Goal: Task Accomplishment & Management: Manage account settings

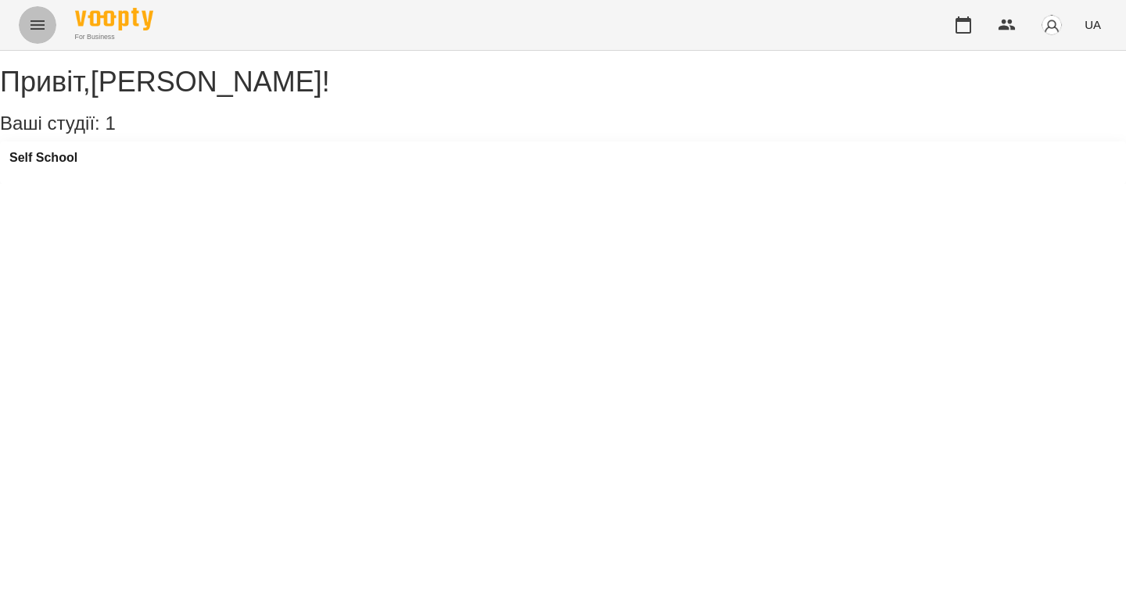
click at [30, 25] on icon "Menu" at bounding box center [37, 25] width 19 height 19
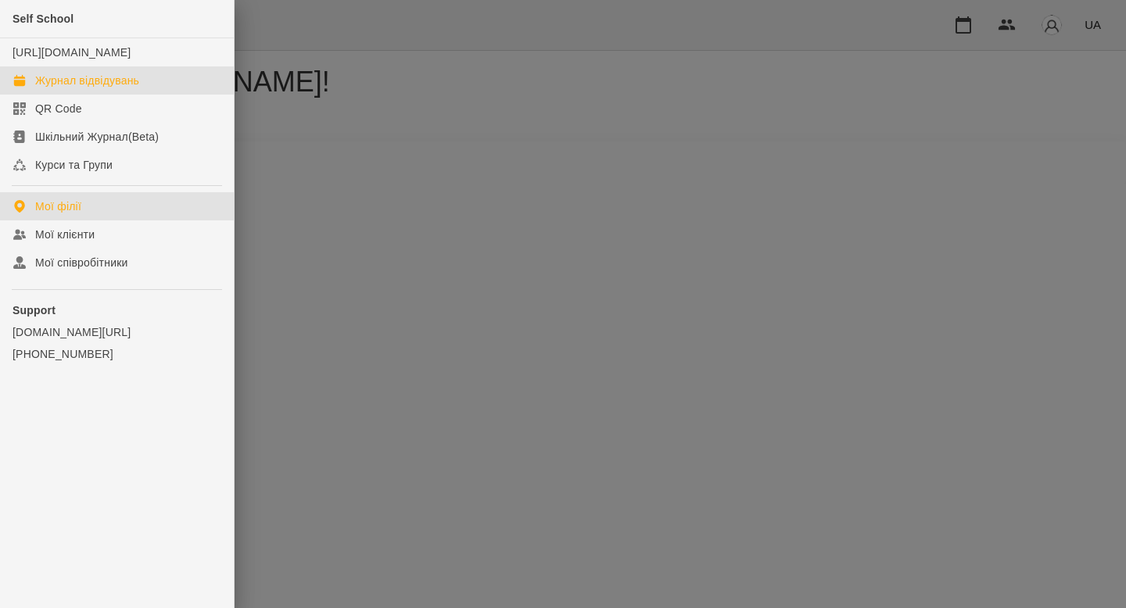
click at [87, 88] on div "Журнал відвідувань" at bounding box center [87, 81] width 104 height 16
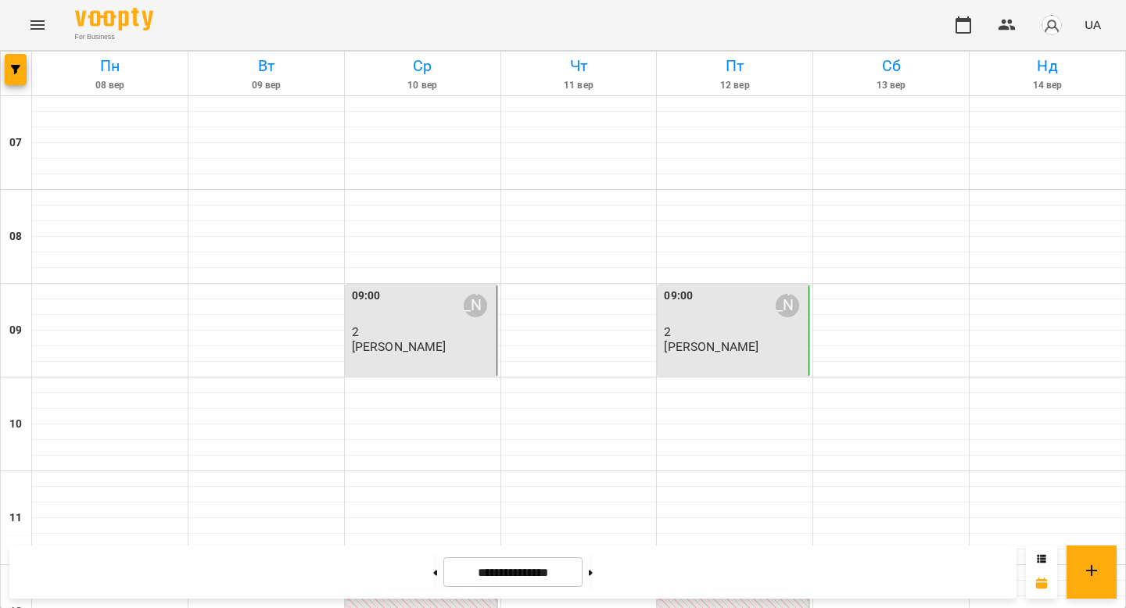
scroll to position [501, 0]
click at [593, 574] on button at bounding box center [591, 572] width 4 height 34
type input "**********"
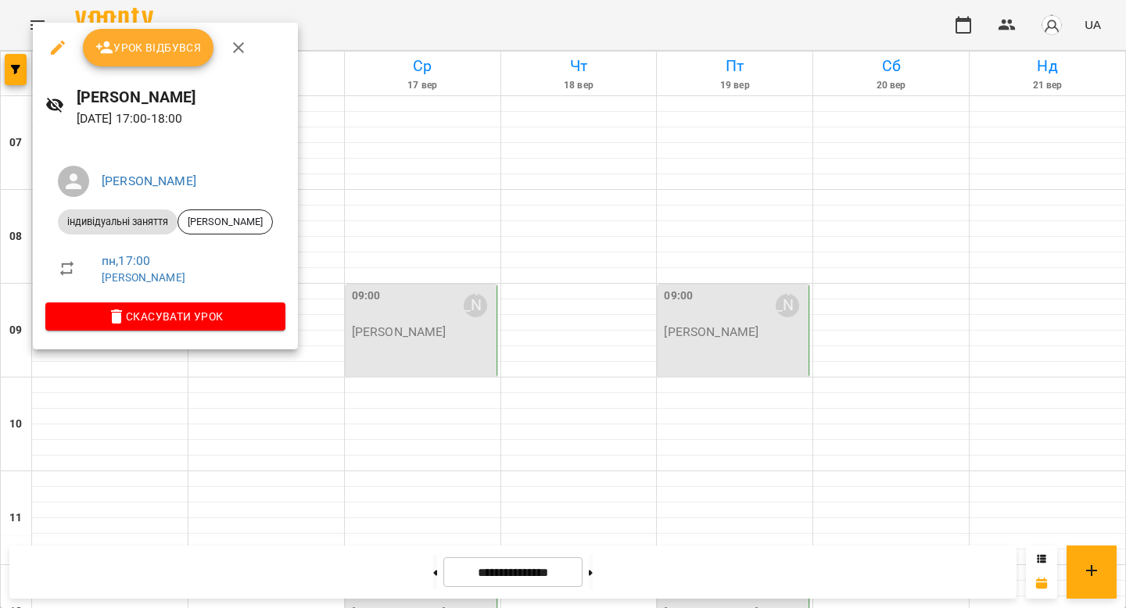
click at [135, 50] on span "Урок відбувся" at bounding box center [148, 47] width 106 height 19
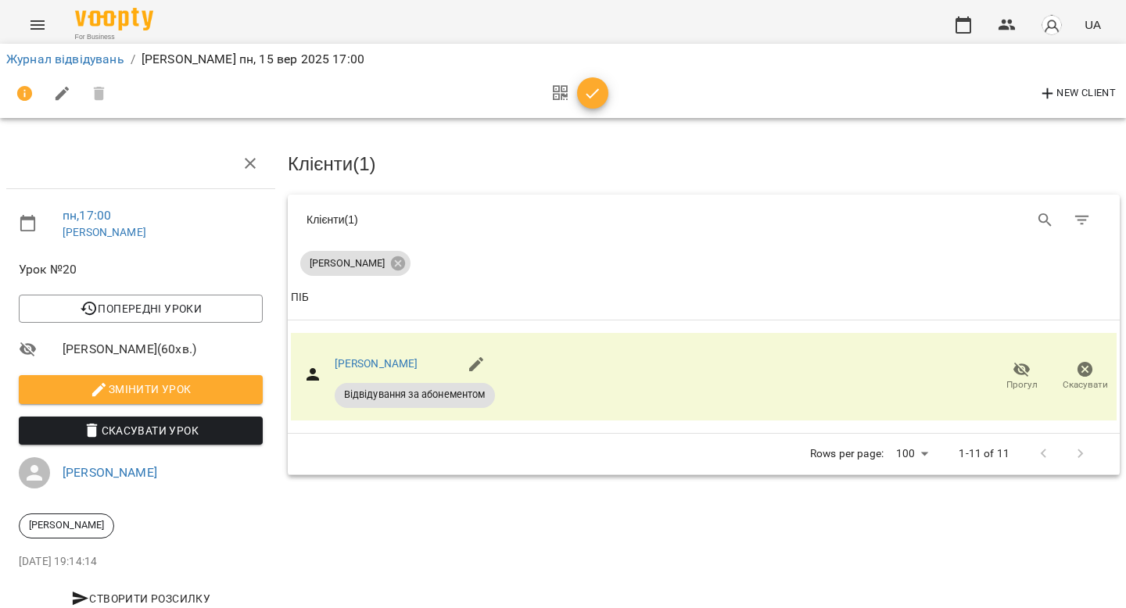
click at [593, 92] on icon "button" at bounding box center [592, 93] width 19 height 19
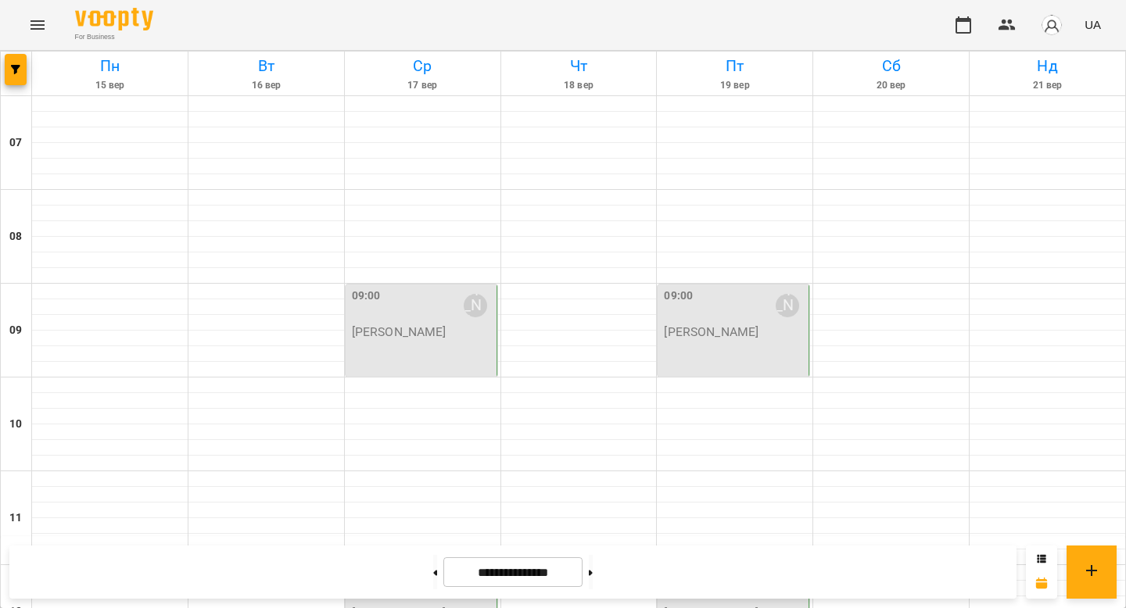
scroll to position [1059, 0]
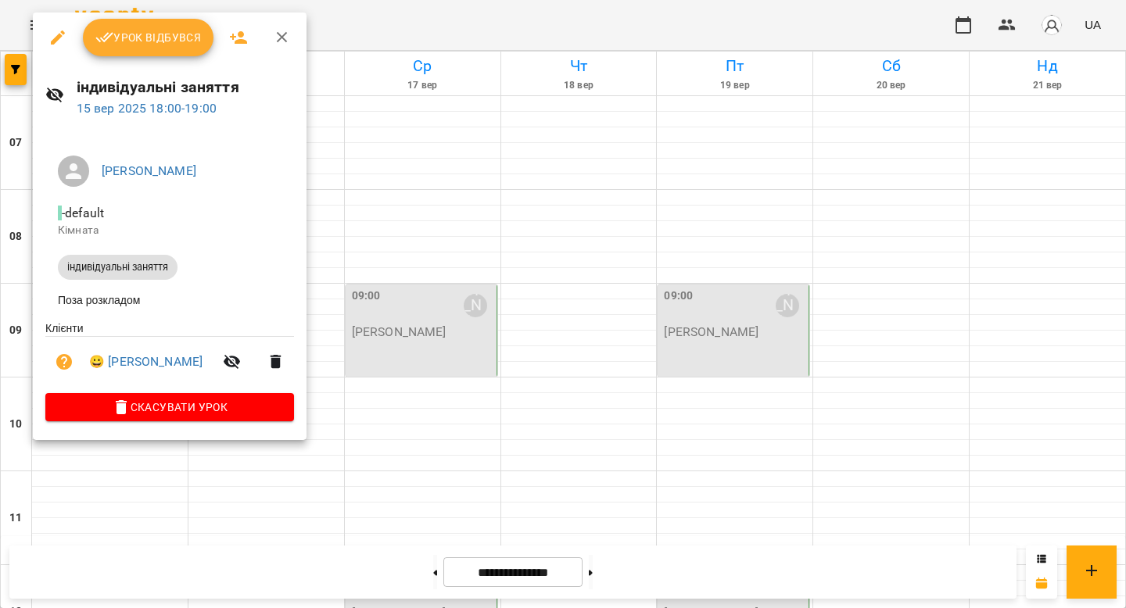
click at [142, 45] on span "Урок відбувся" at bounding box center [148, 37] width 106 height 19
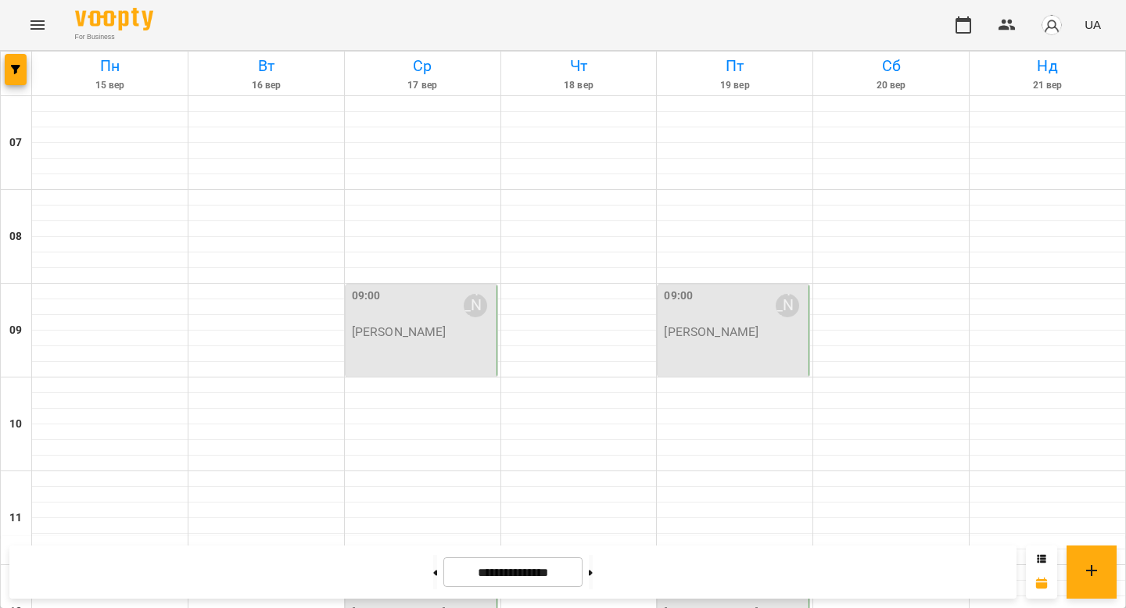
scroll to position [1036, 0]
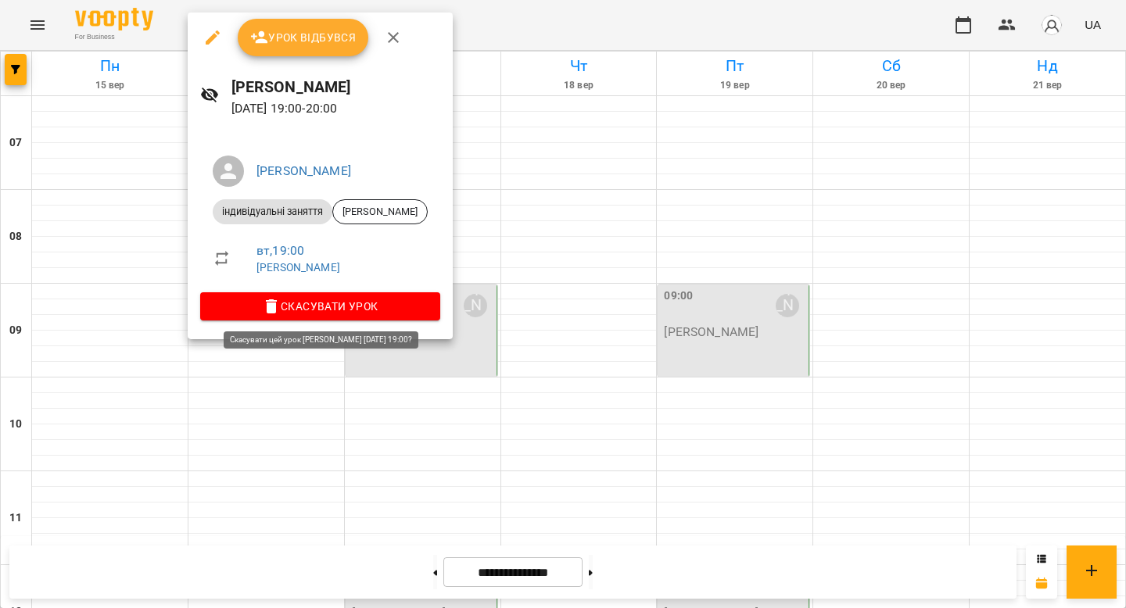
click at [281, 311] on icon "button" at bounding box center [271, 306] width 19 height 19
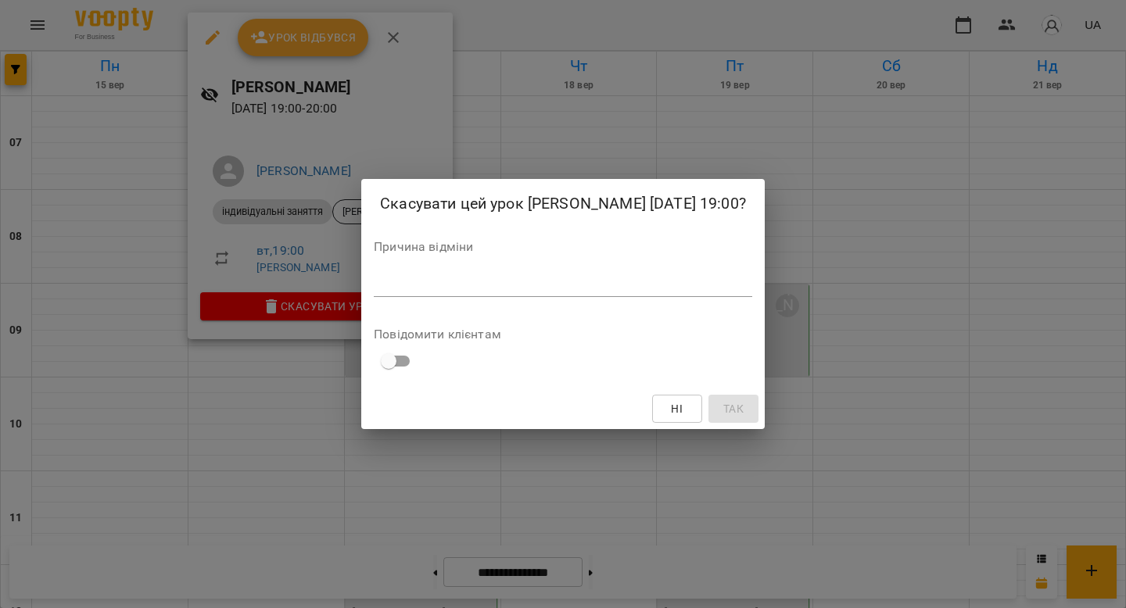
click at [406, 290] on textarea at bounding box center [563, 284] width 378 height 15
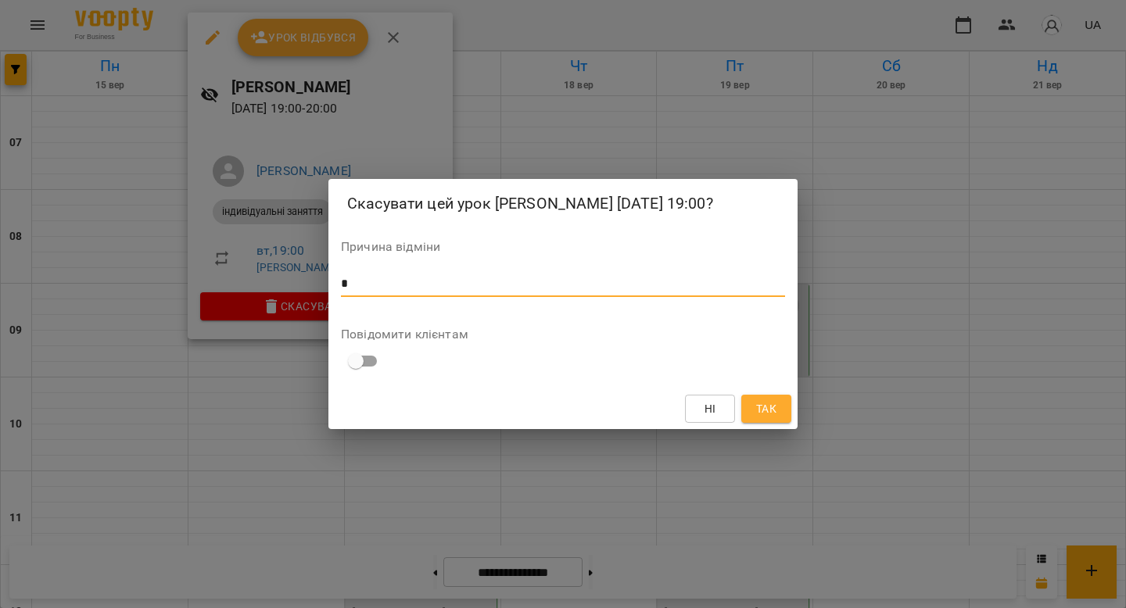
type textarea "*"
click at [763, 418] on span "Так" at bounding box center [766, 408] width 20 height 19
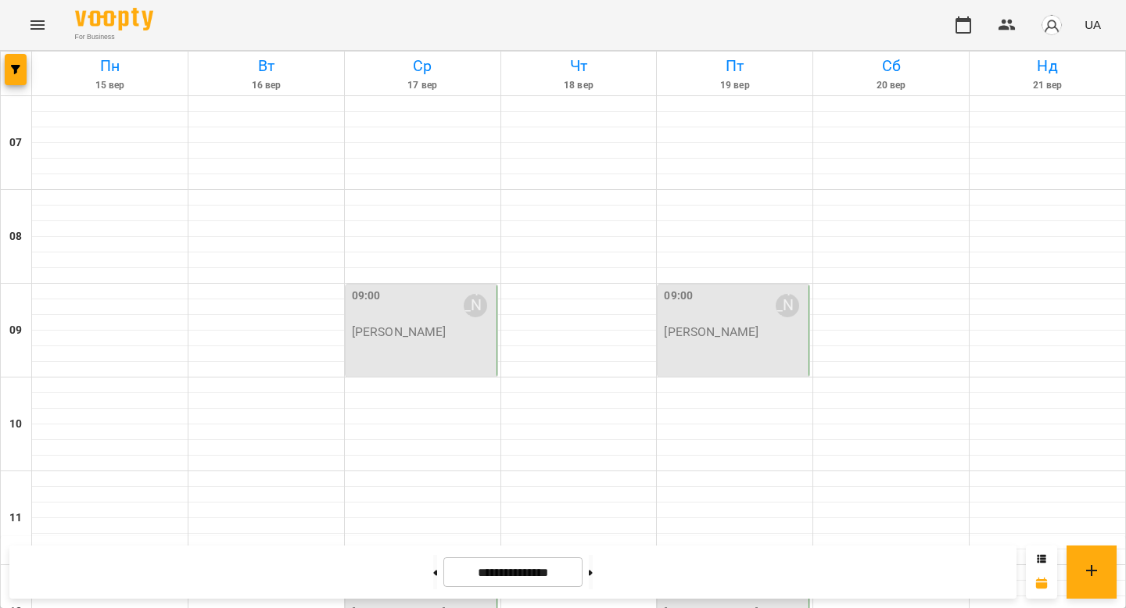
scroll to position [675, 0]
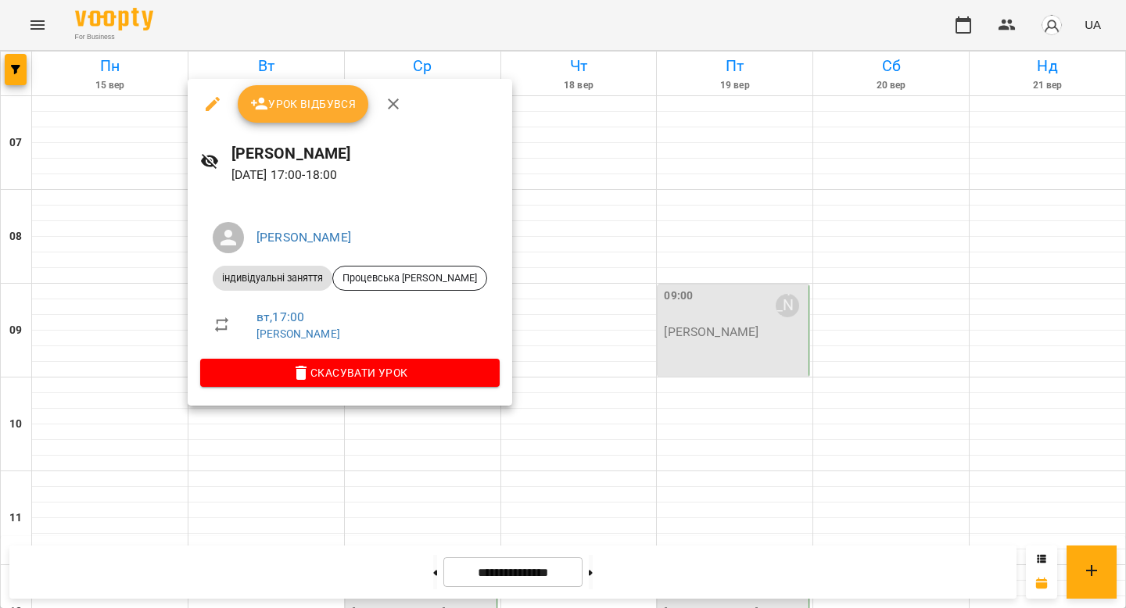
click at [110, 282] on div at bounding box center [563, 304] width 1126 height 608
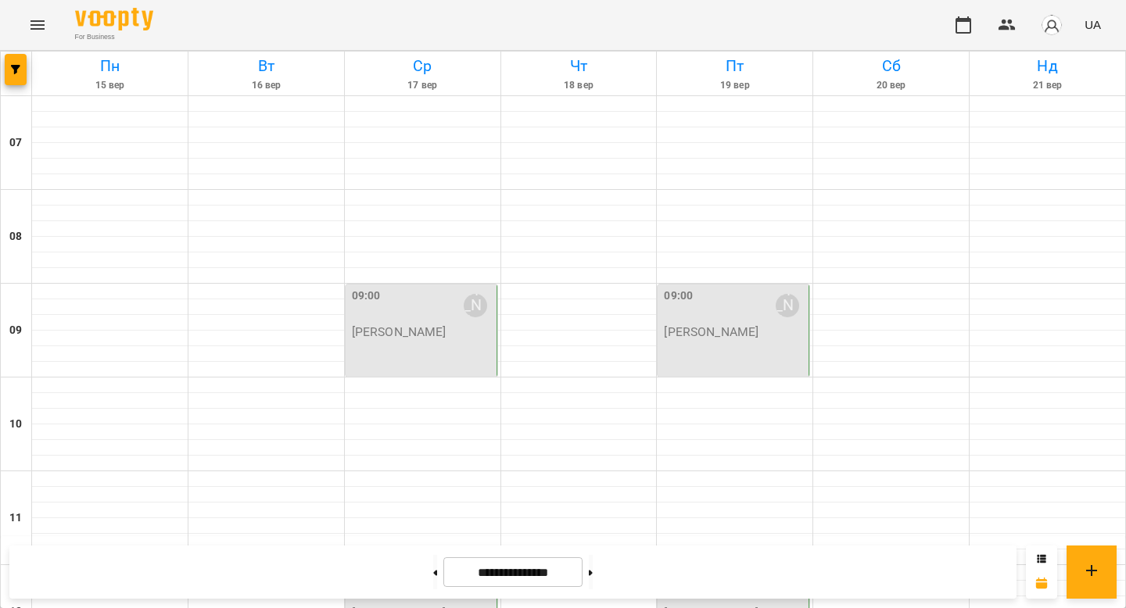
scroll to position [511, 0]
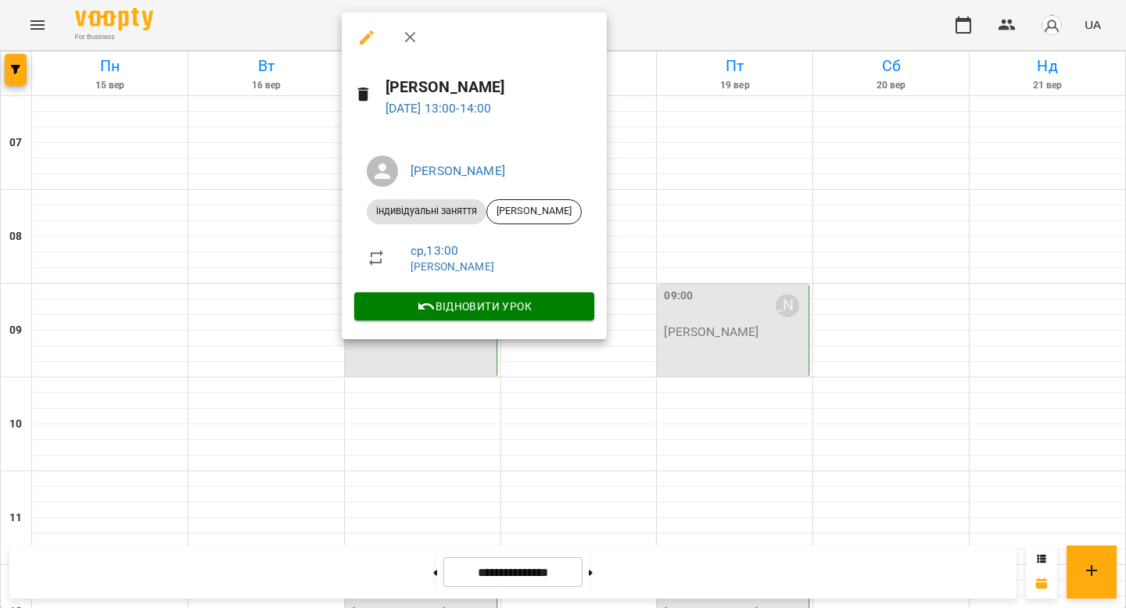
click at [260, 223] on div at bounding box center [563, 304] width 1126 height 608
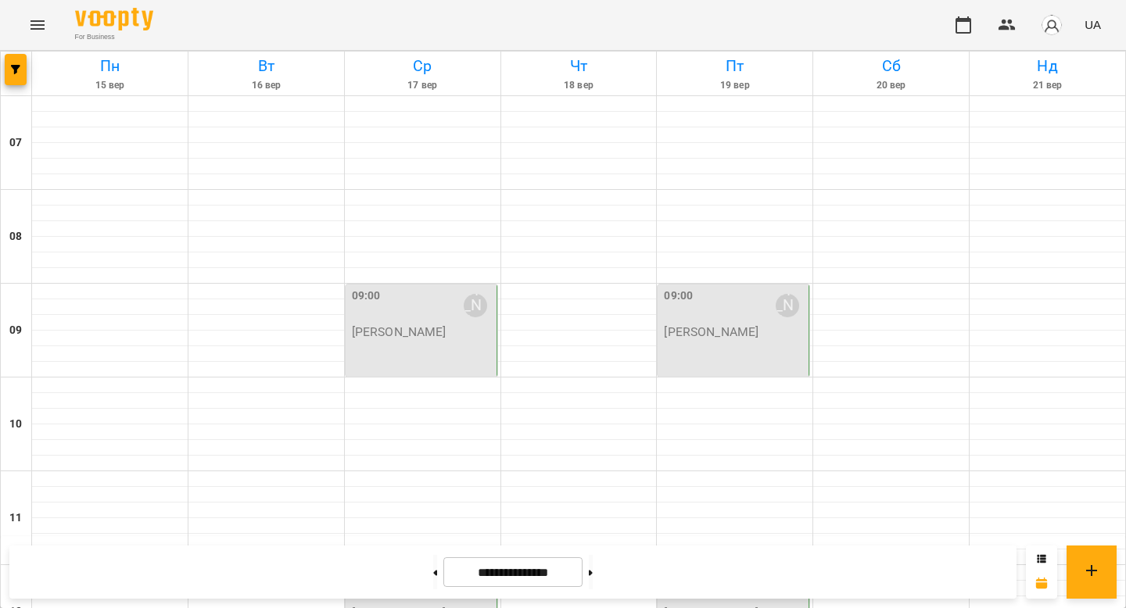
scroll to position [0, 0]
